Goal: Task Accomplishment & Management: Manage account settings

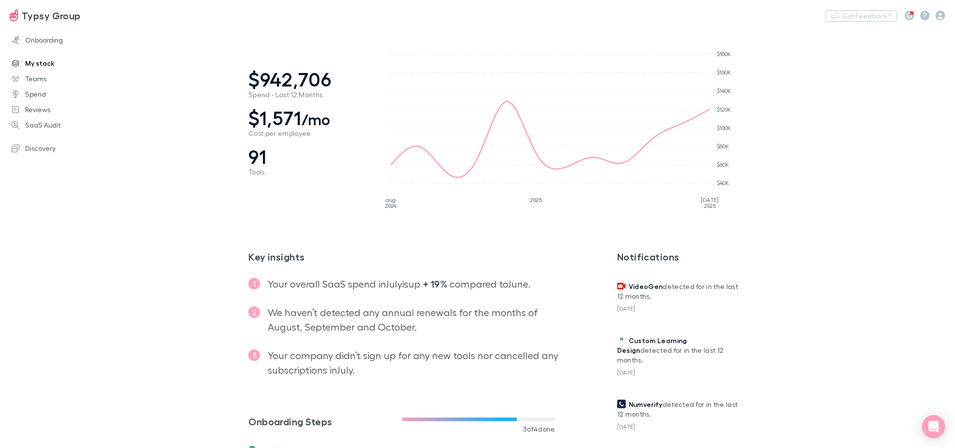
click at [39, 65] on link "My stack" at bounding box center [66, 63] width 129 height 15
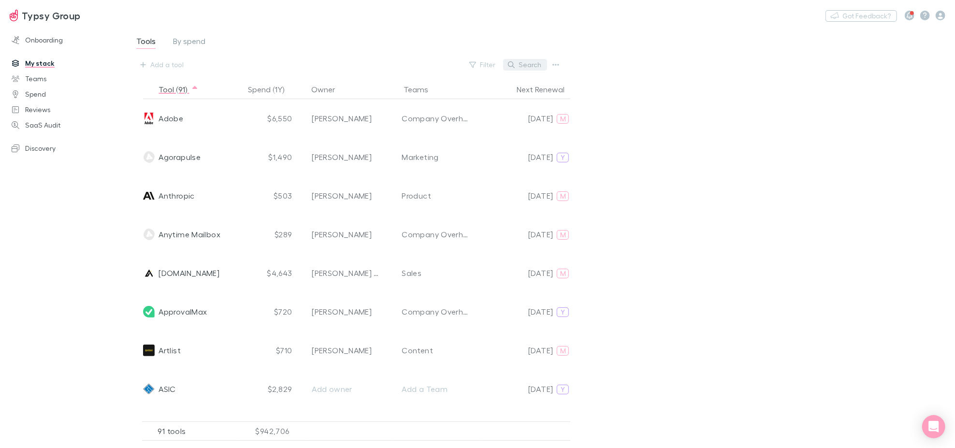
click at [539, 64] on button "Search" at bounding box center [525, 65] width 44 height 12
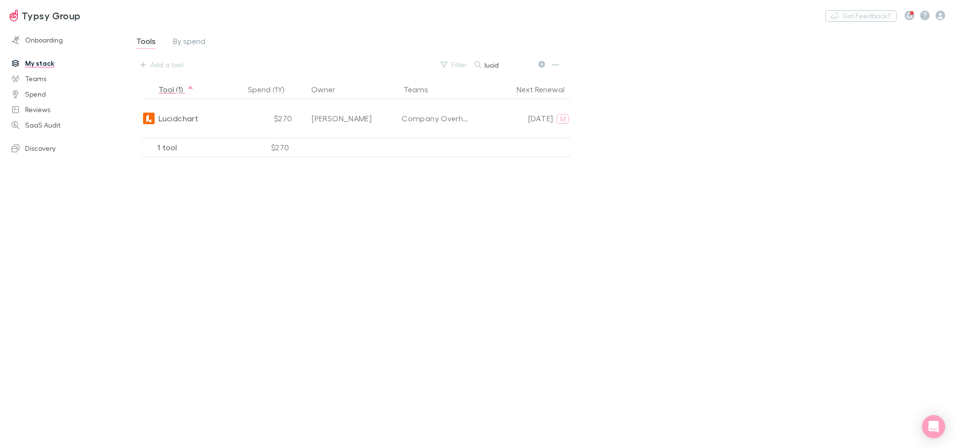
drag, startPoint x: 503, startPoint y: 62, endPoint x: 451, endPoint y: 72, distance: 52.2
click at [451, 72] on div "Tools By spend Add a tool Filter Search lucid" at bounding box center [359, 53] width 483 height 53
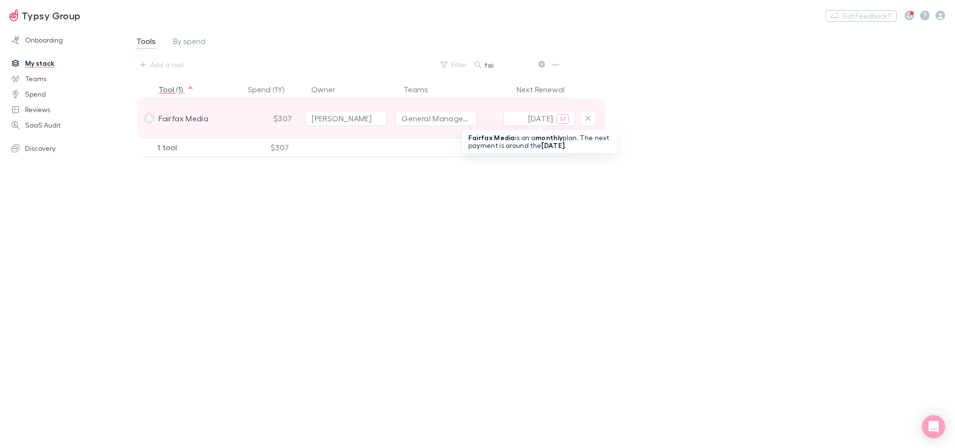
type input "fai"
click at [537, 125] on button "[DATE] M" at bounding box center [539, 118] width 72 height 15
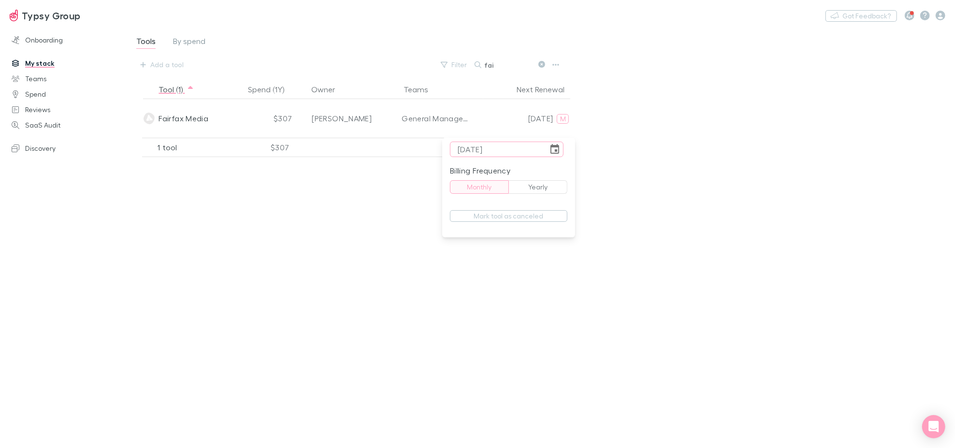
click at [559, 151] on icon "Choose date, selected date is Aug 24, 2025" at bounding box center [554, 149] width 9 height 10
click at [565, 174] on icon "Next month" at bounding box center [567, 172] width 12 height 12
click at [501, 271] on button "24" at bounding box center [500, 267] width 17 height 17
type input "[DATE]"
click at [681, 228] on div at bounding box center [477, 224] width 955 height 448
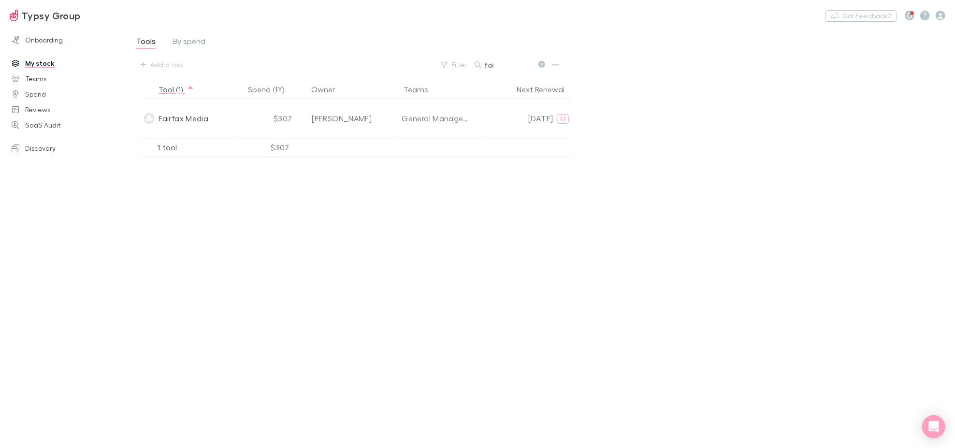
click at [485, 182] on div "Tool (1) Spend (1Y) Owner Teams Next Renewal Fairfax Media $307 [PERSON_NAME] G…" at bounding box center [379, 260] width 506 height 361
drag, startPoint x: 540, startPoint y: 67, endPoint x: 530, endPoint y: 65, distance: 10.4
click at [539, 66] on icon at bounding box center [541, 64] width 7 height 7
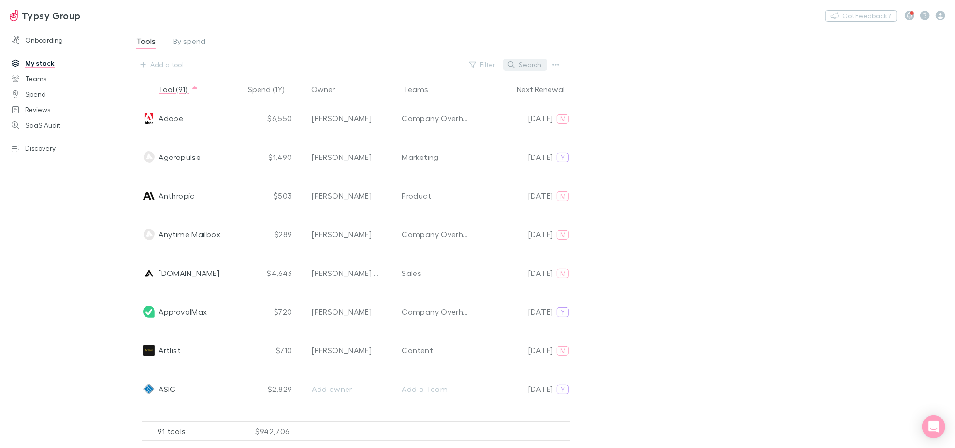
click at [534, 65] on button "Search" at bounding box center [525, 65] width 44 height 12
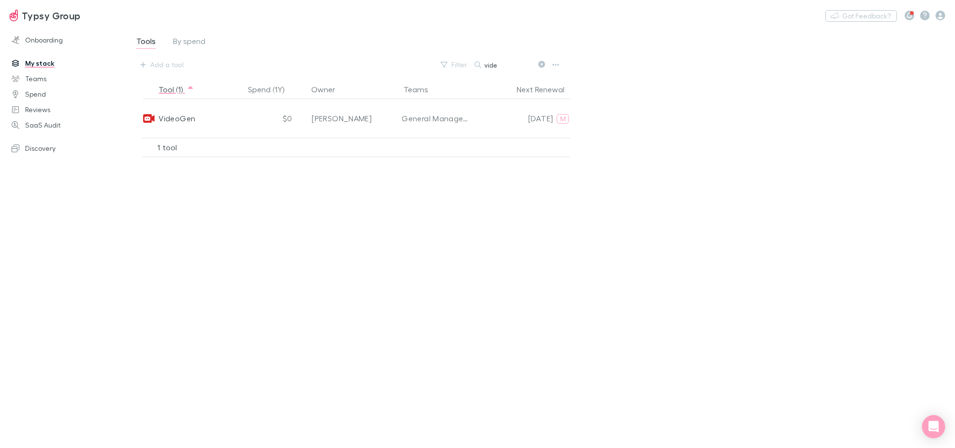
type input "vide"
click at [539, 64] on icon at bounding box center [541, 64] width 7 height 7
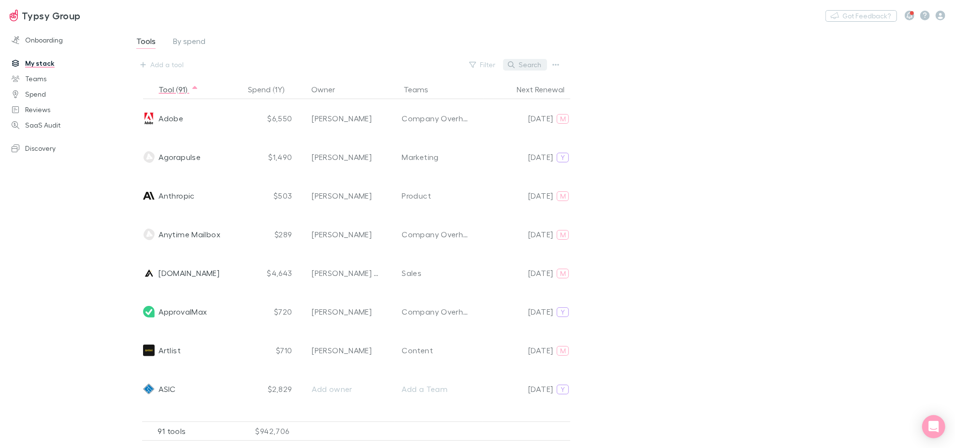
click at [525, 67] on button "Search" at bounding box center [525, 65] width 44 height 12
paste input "Zendesk"
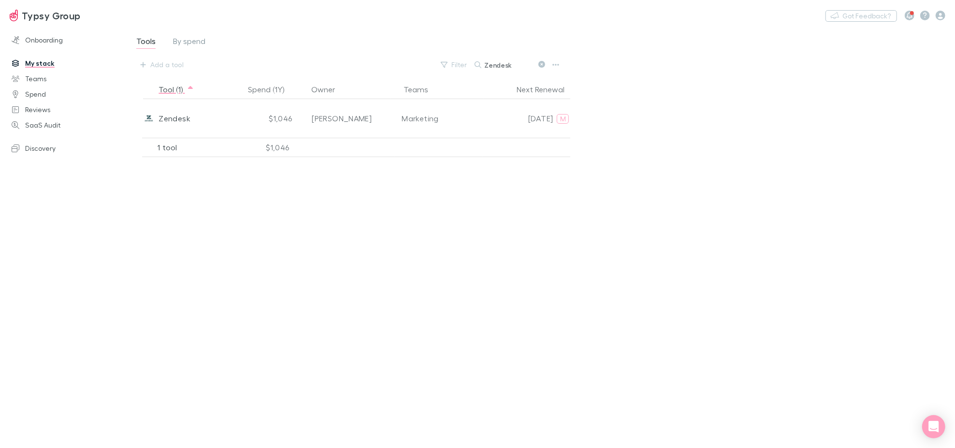
type input "Zendesk"
click at [538, 66] on icon at bounding box center [541, 64] width 7 height 7
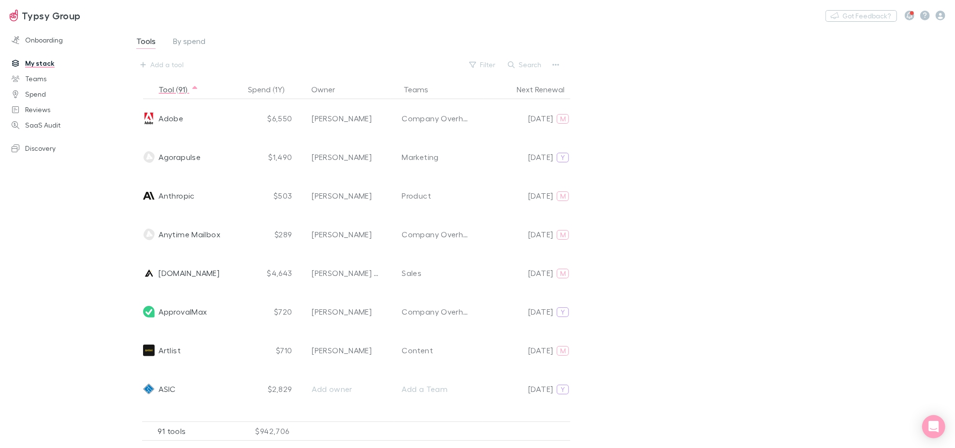
click at [538, 64] on button "Search" at bounding box center [525, 65] width 44 height 12
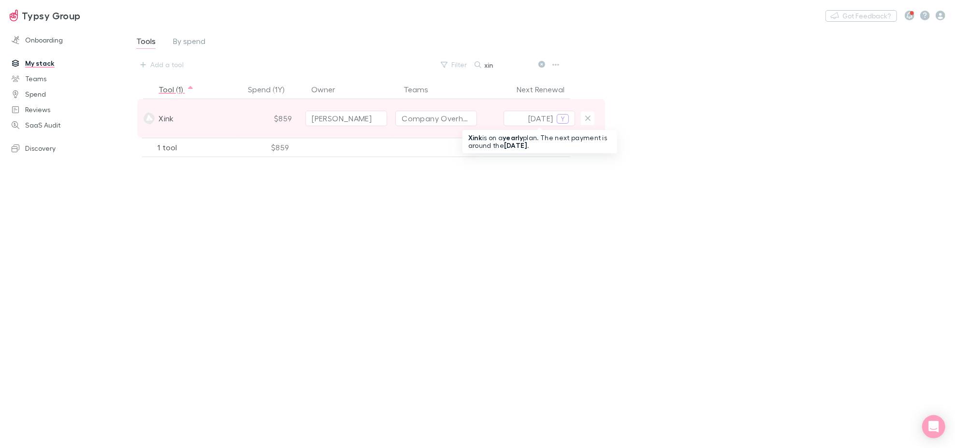
type input "xin"
click at [541, 124] on button "[DATE] Y" at bounding box center [539, 118] width 72 height 15
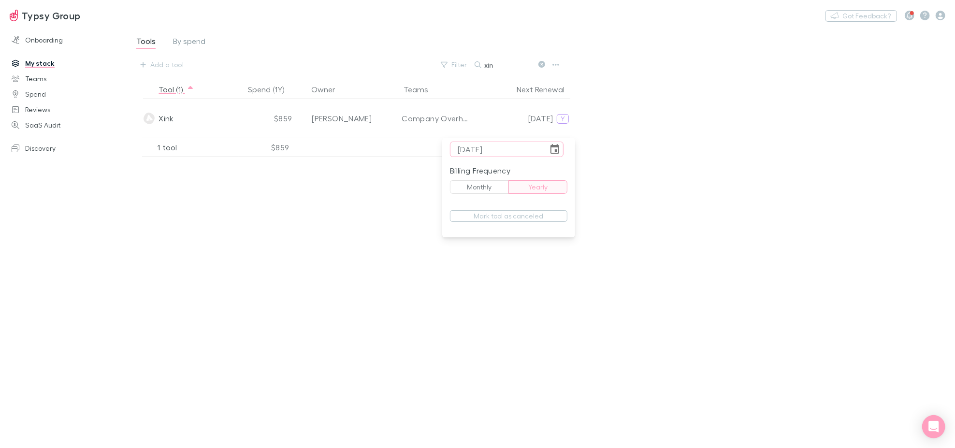
type input "[DATE]"
click at [546, 187] on button "Yearly" at bounding box center [537, 187] width 59 height 14
click at [728, 210] on div at bounding box center [477, 224] width 955 height 448
